Goal: Check status

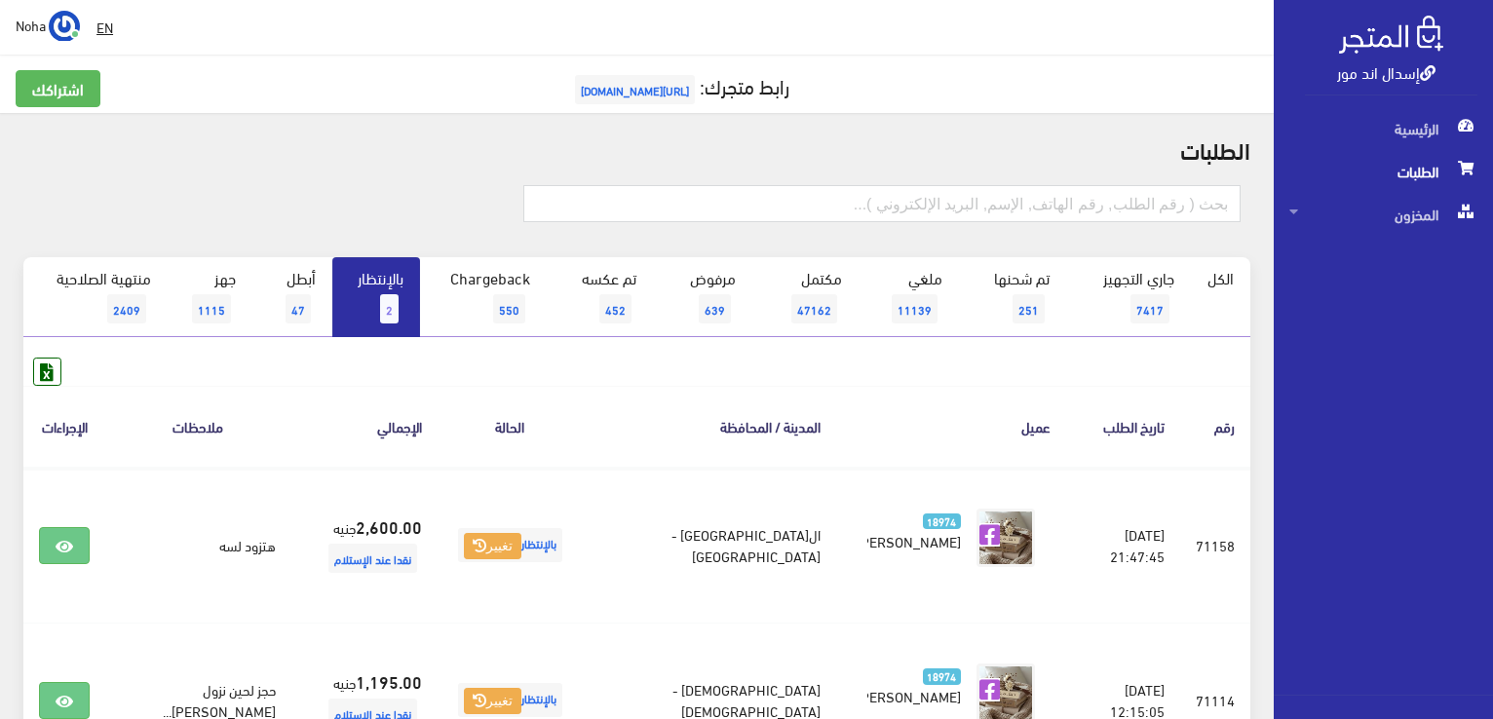
scroll to position [97, 0]
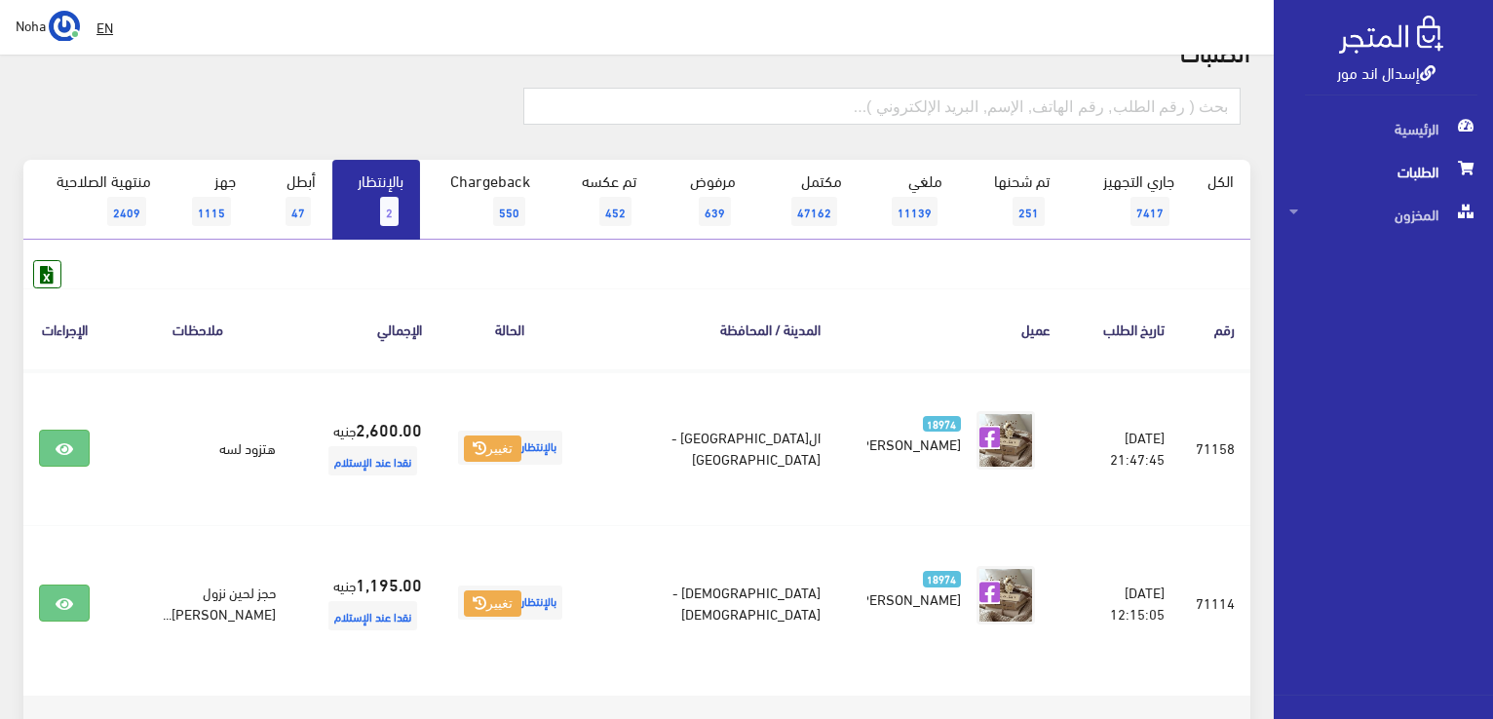
click at [390, 203] on span "2" at bounding box center [389, 211] width 19 height 29
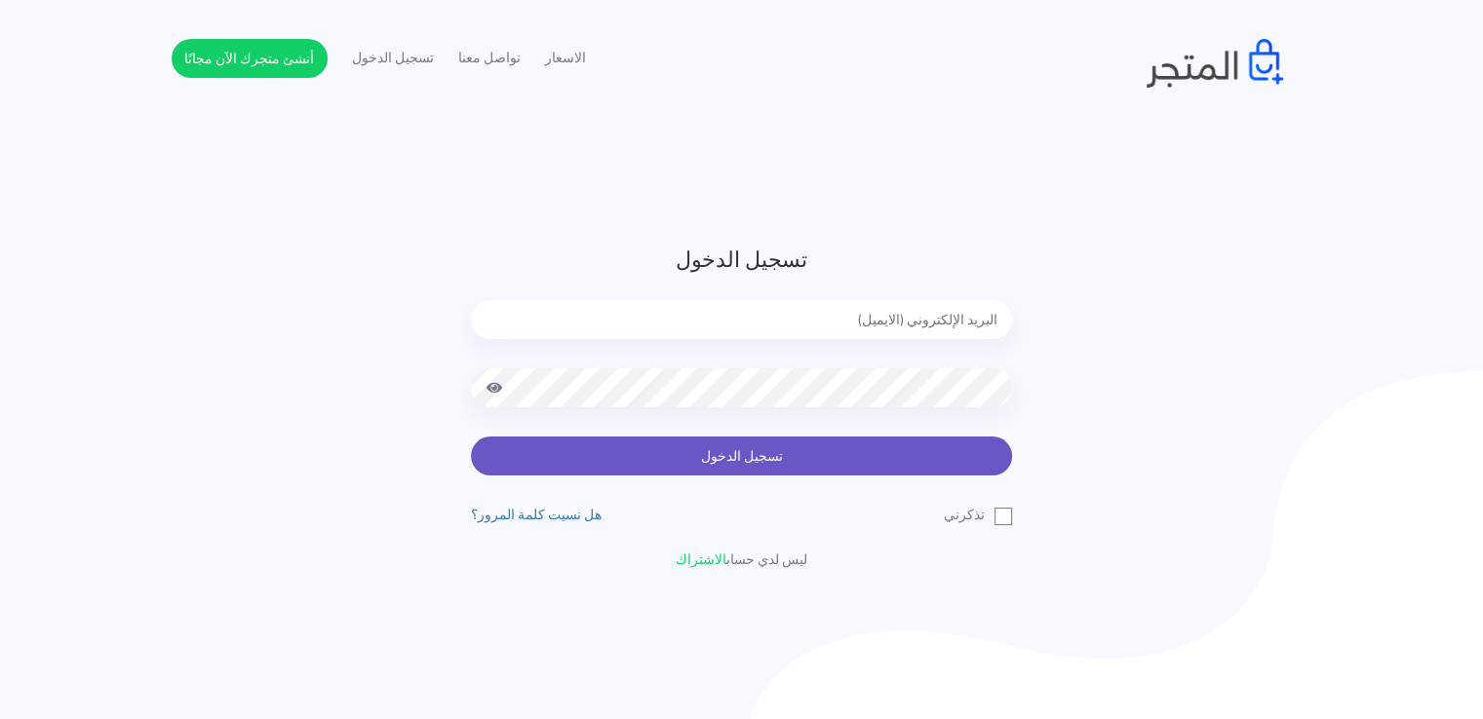
type input "noha_mae86@yahoo.com"
click at [793, 460] on button "تسجيل الدخول" at bounding box center [741, 456] width 541 height 39
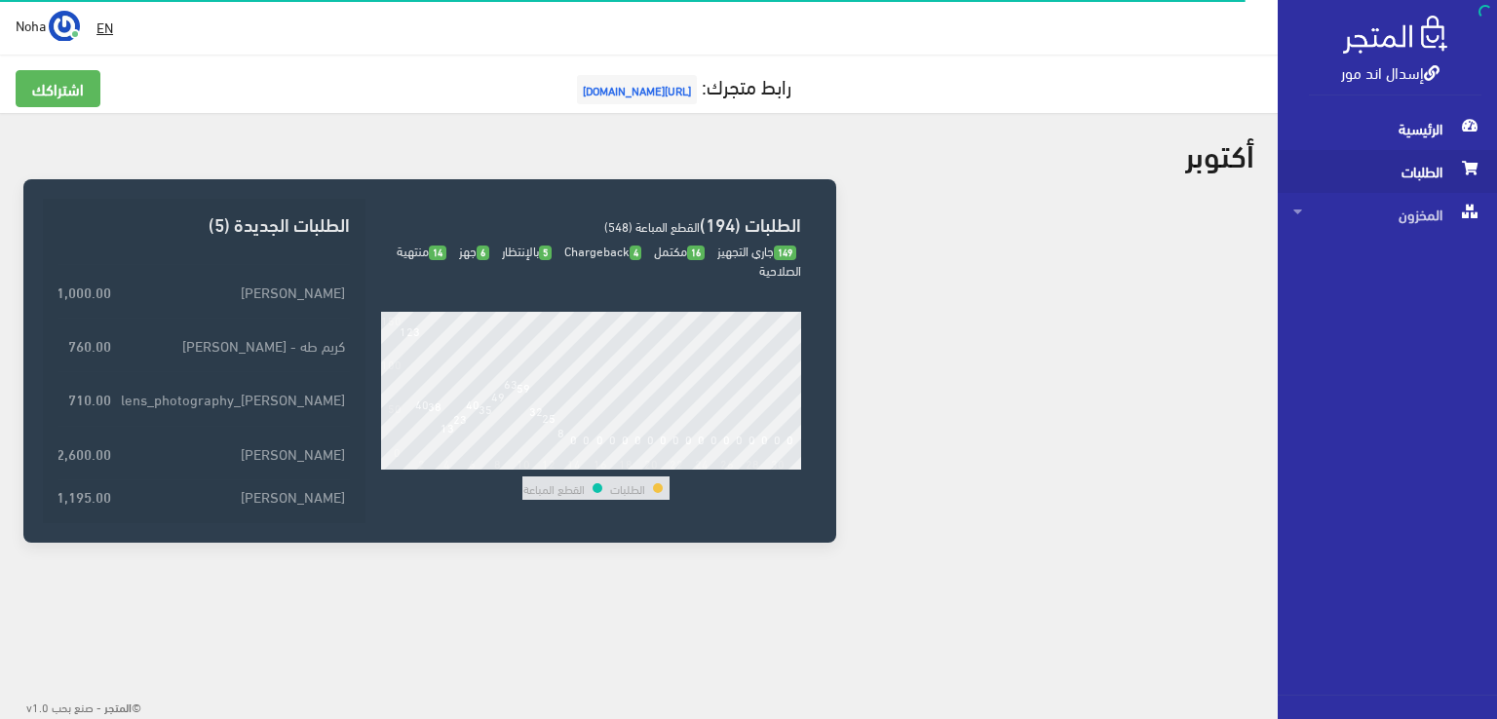
click at [1402, 165] on span "الطلبات" at bounding box center [1388, 171] width 188 height 43
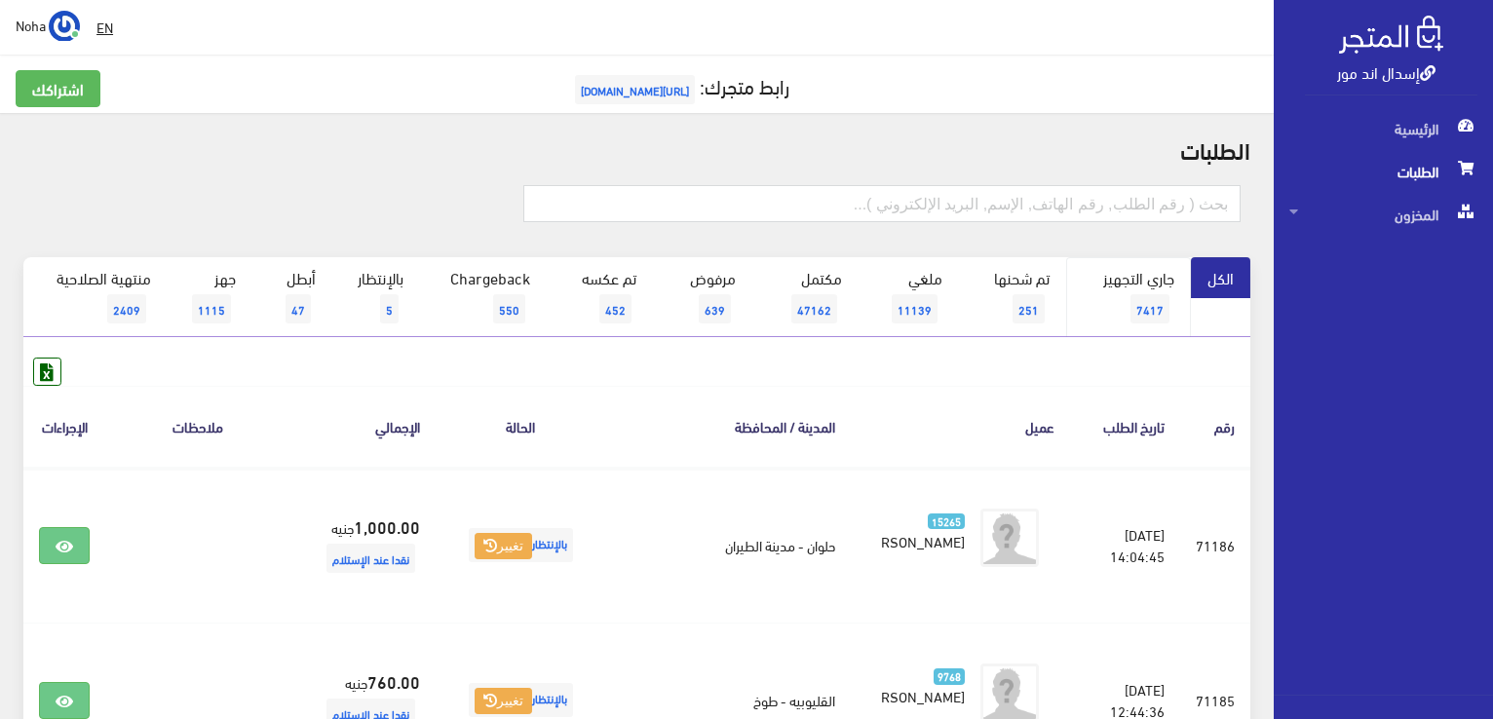
click at [1151, 290] on link "جاري التجهيز 7417" at bounding box center [1129, 297] width 126 height 80
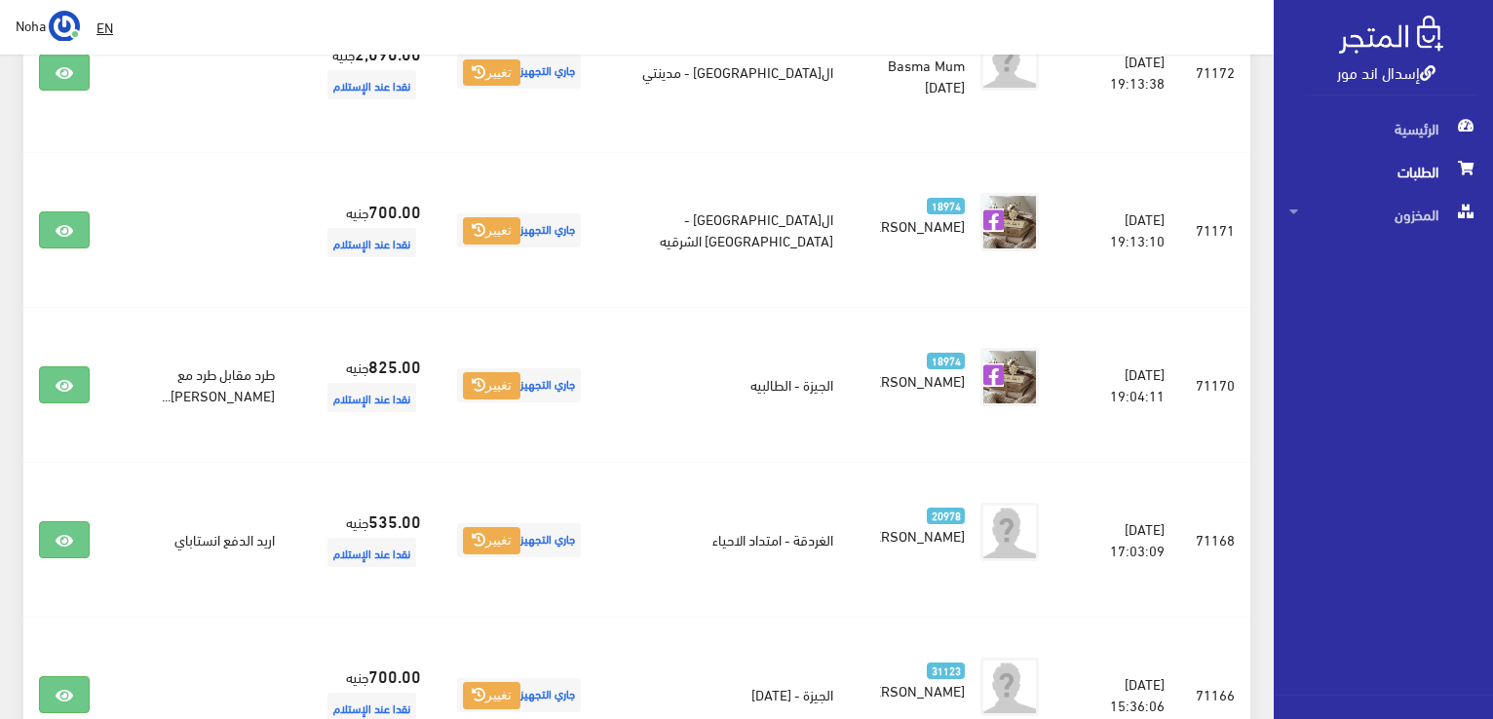
scroll to position [2340, 0]
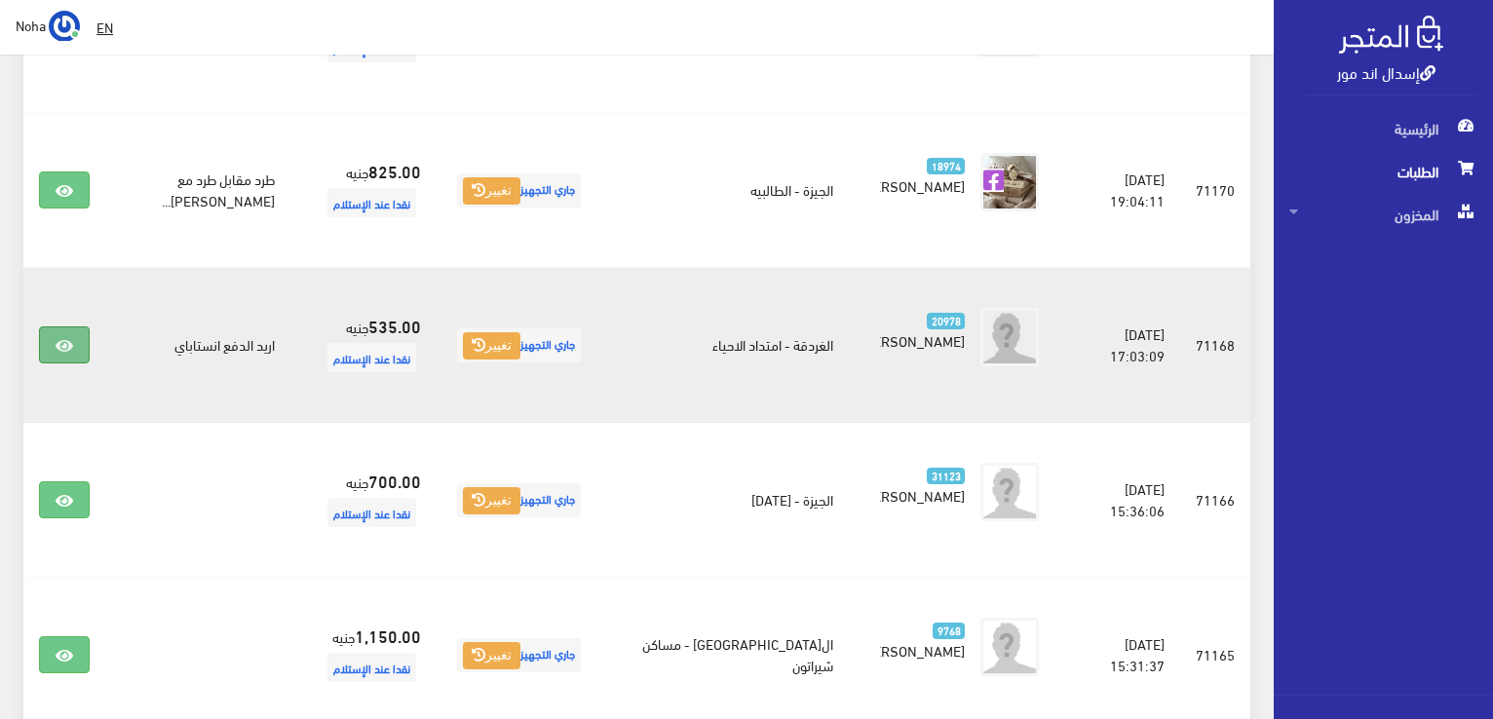
click at [59, 338] on icon at bounding box center [65, 346] width 18 height 16
